Goal: Transaction & Acquisition: Download file/media

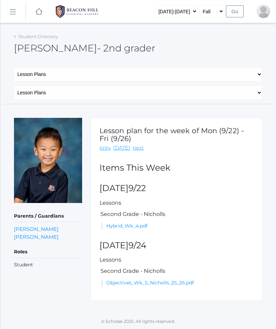
click at [40, 14] on rect at bounding box center [39, 11] width 8 height 8
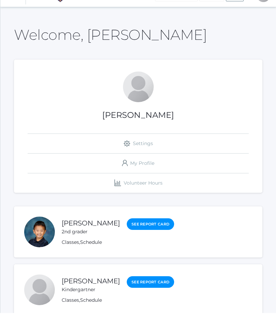
scroll to position [16, 0]
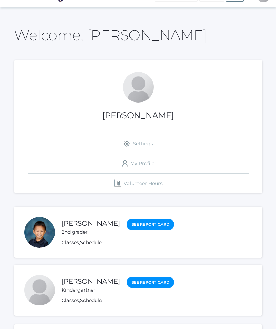
click at [41, 283] on div at bounding box center [39, 290] width 31 height 31
click at [103, 279] on link "[PERSON_NAME]" at bounding box center [91, 281] width 58 height 8
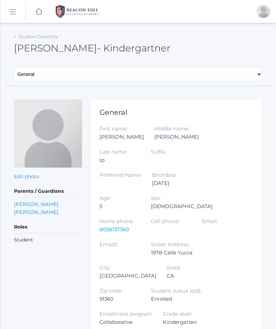
click at [116, 72] on select "General Family Lesson Plans Attendance Contacts Classes Schedule Grades Medical" at bounding box center [138, 74] width 248 height 14
select select "/students/4275/lesson-plans"
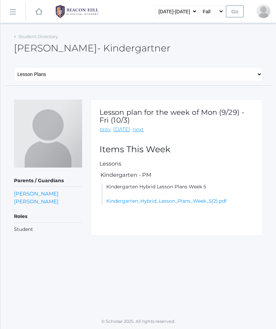
click at [169, 198] on link "Kindergarten_Hybrid_Lesson_Plans_Week_5(2).pdf" at bounding box center [166, 201] width 120 height 6
